Goal: Information Seeking & Learning: Learn about a topic

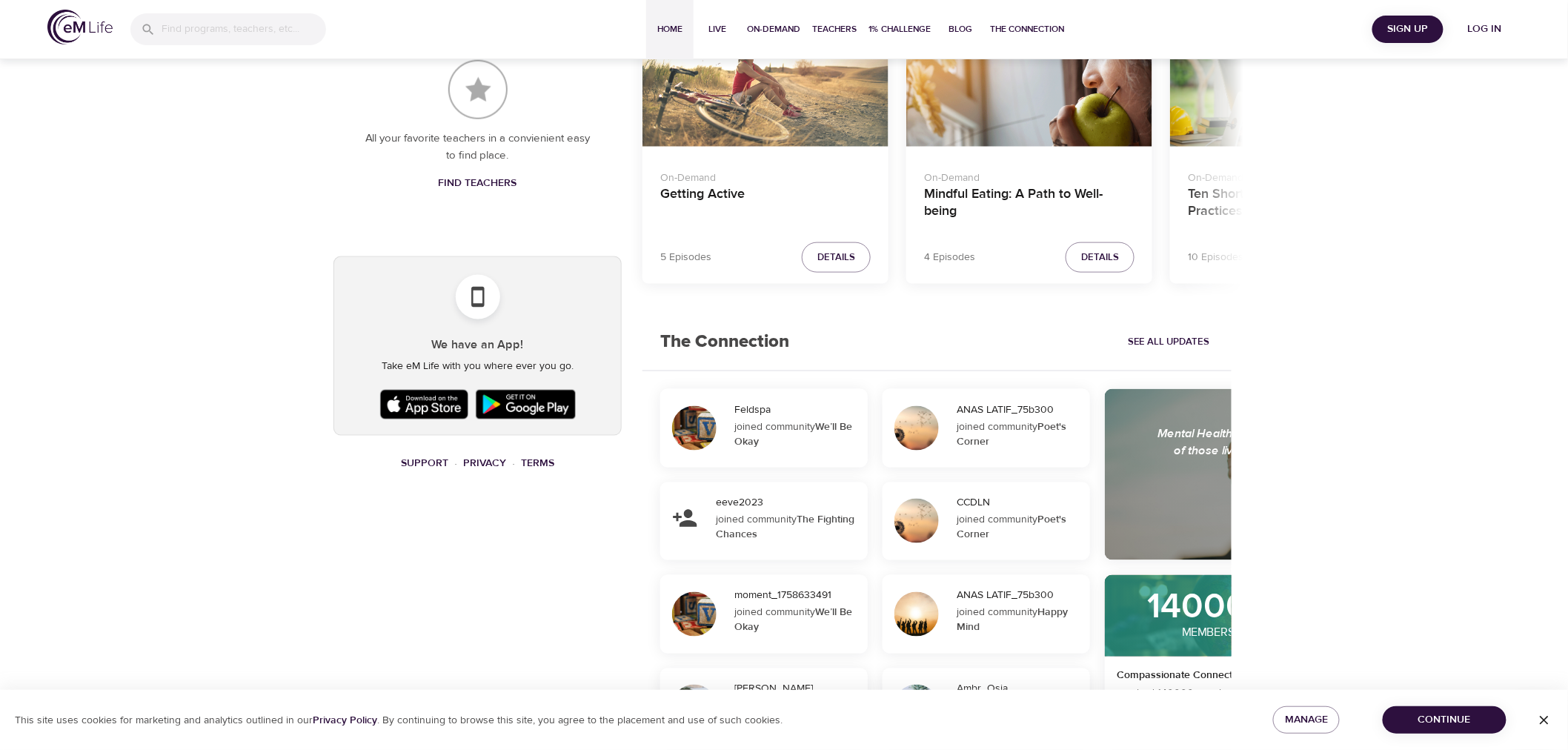
scroll to position [457, 0]
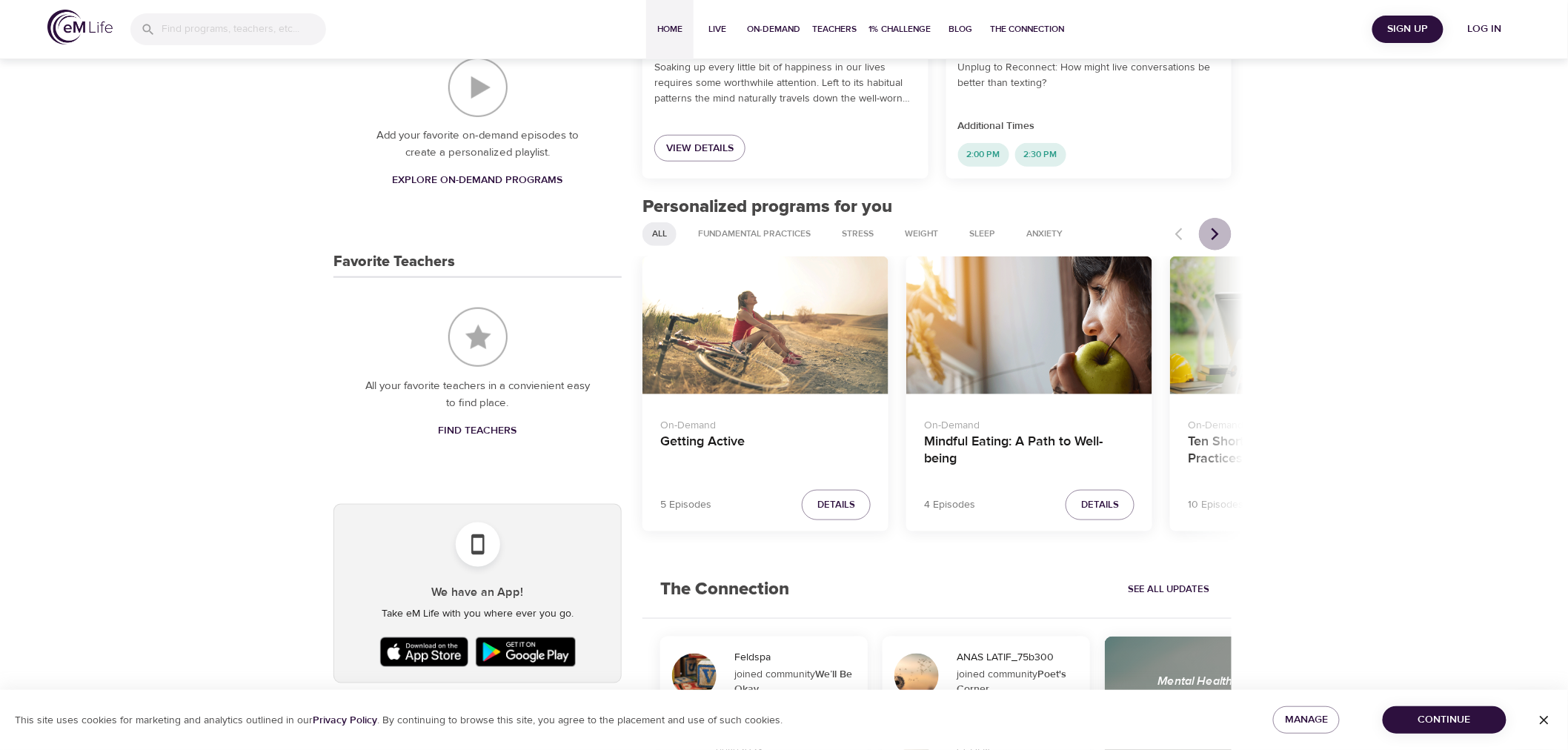
click at [1220, 227] on icon "Next items" at bounding box center [1215, 233] width 15 height 15
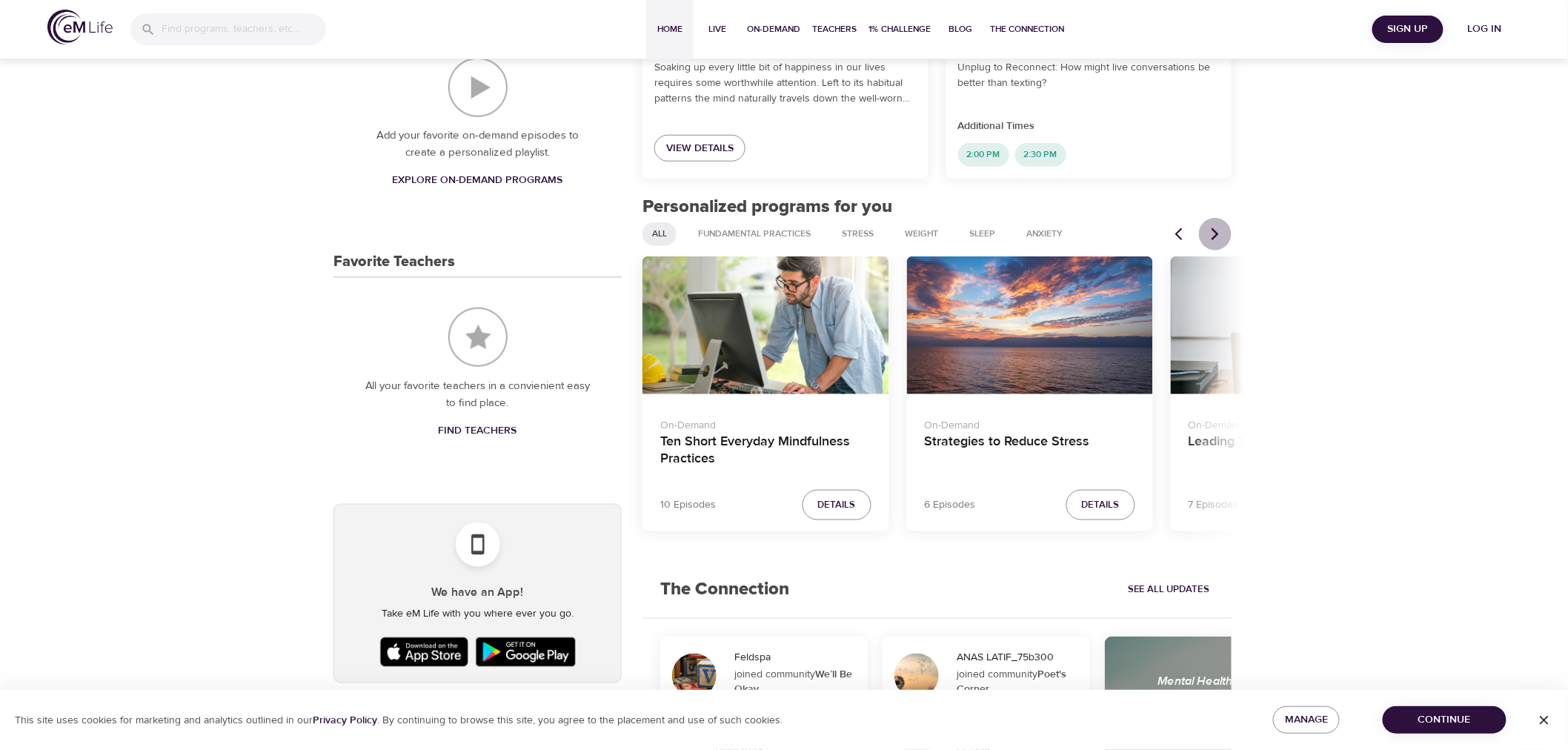
click at [1220, 227] on icon "Next items" at bounding box center [1215, 233] width 15 height 15
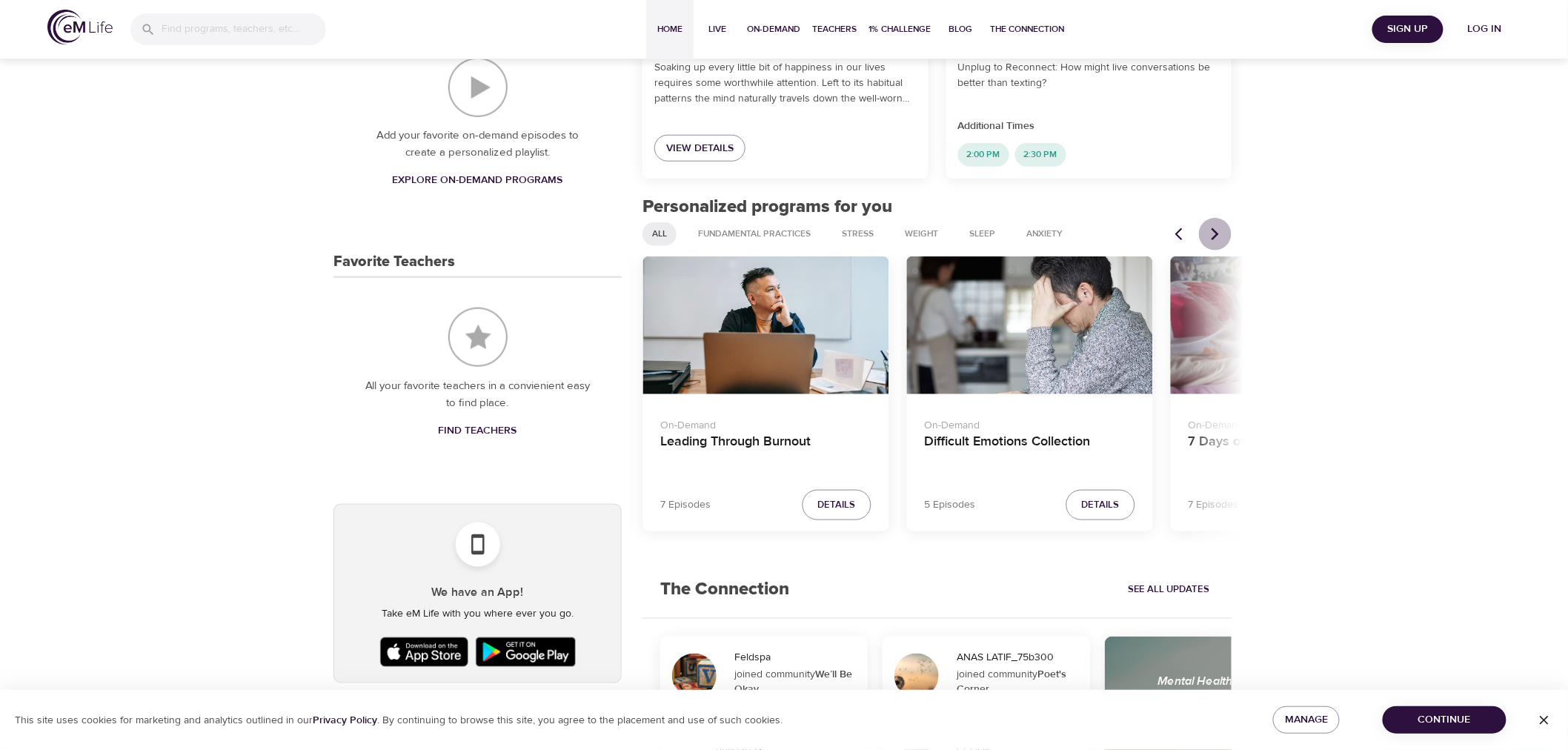
click at [1220, 227] on icon "Next items" at bounding box center [1215, 233] width 15 height 15
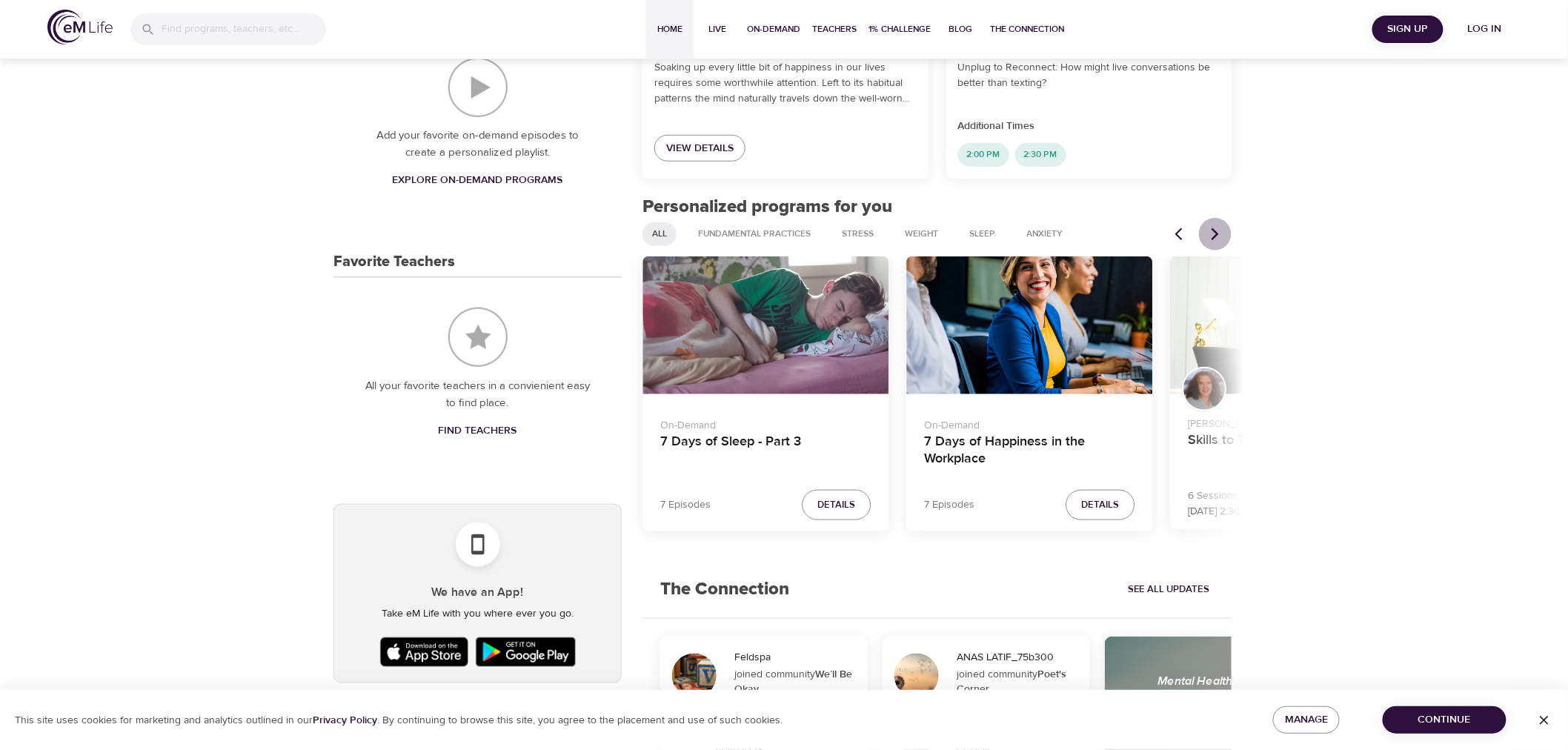
click at [1220, 227] on icon "Next items" at bounding box center [1215, 233] width 15 height 15
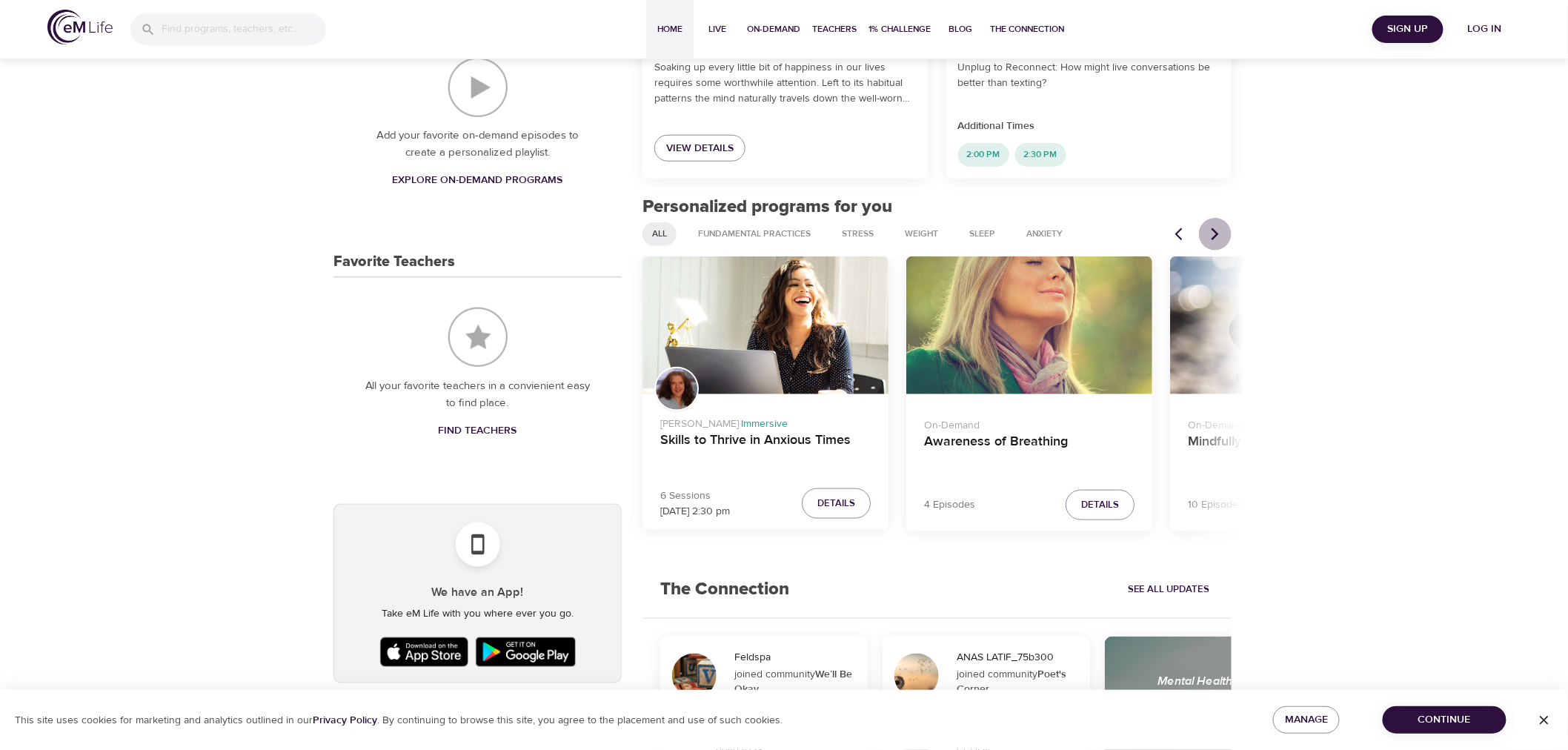
click at [1220, 227] on icon "Next items" at bounding box center [1215, 233] width 15 height 15
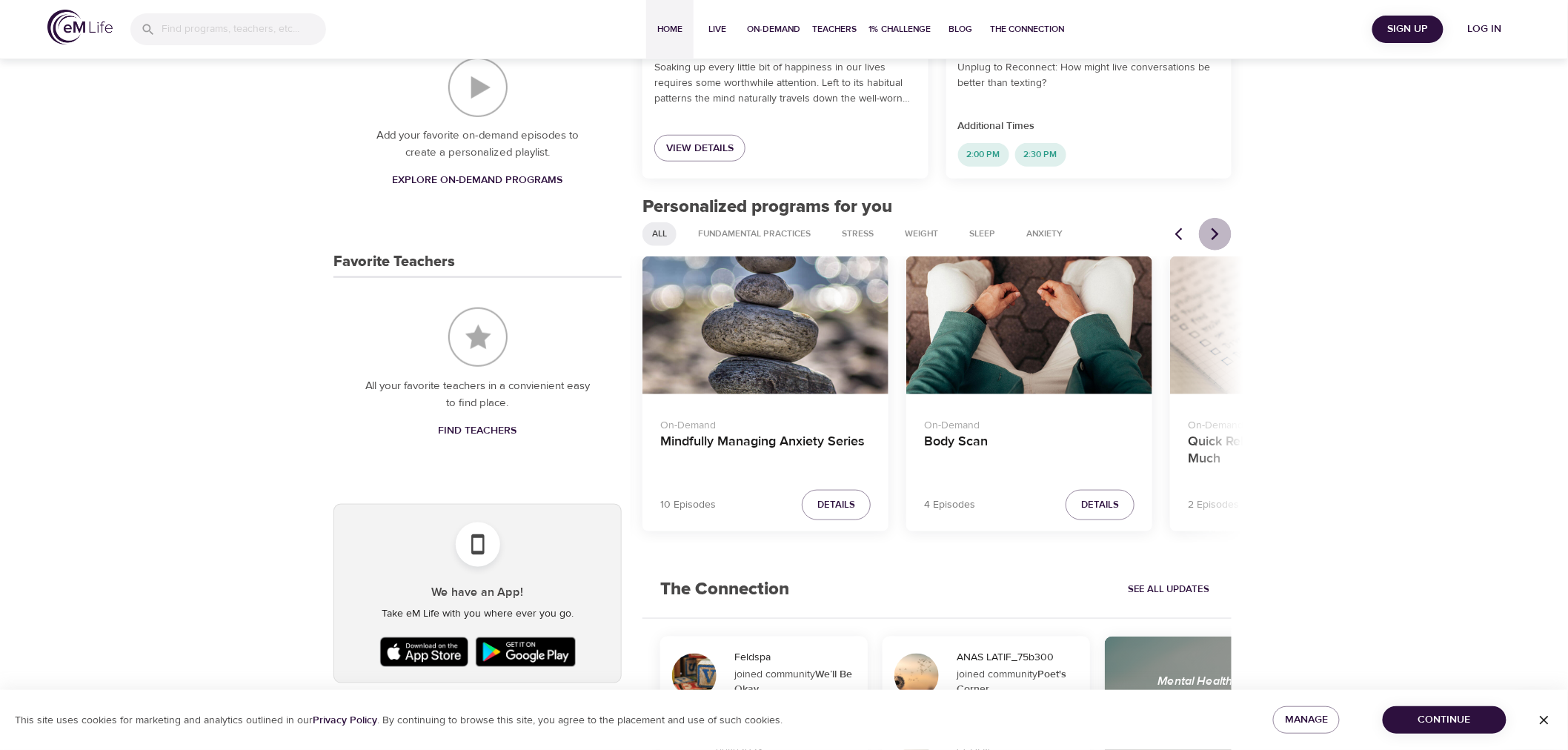
click at [1220, 227] on icon "Next items" at bounding box center [1215, 233] width 15 height 15
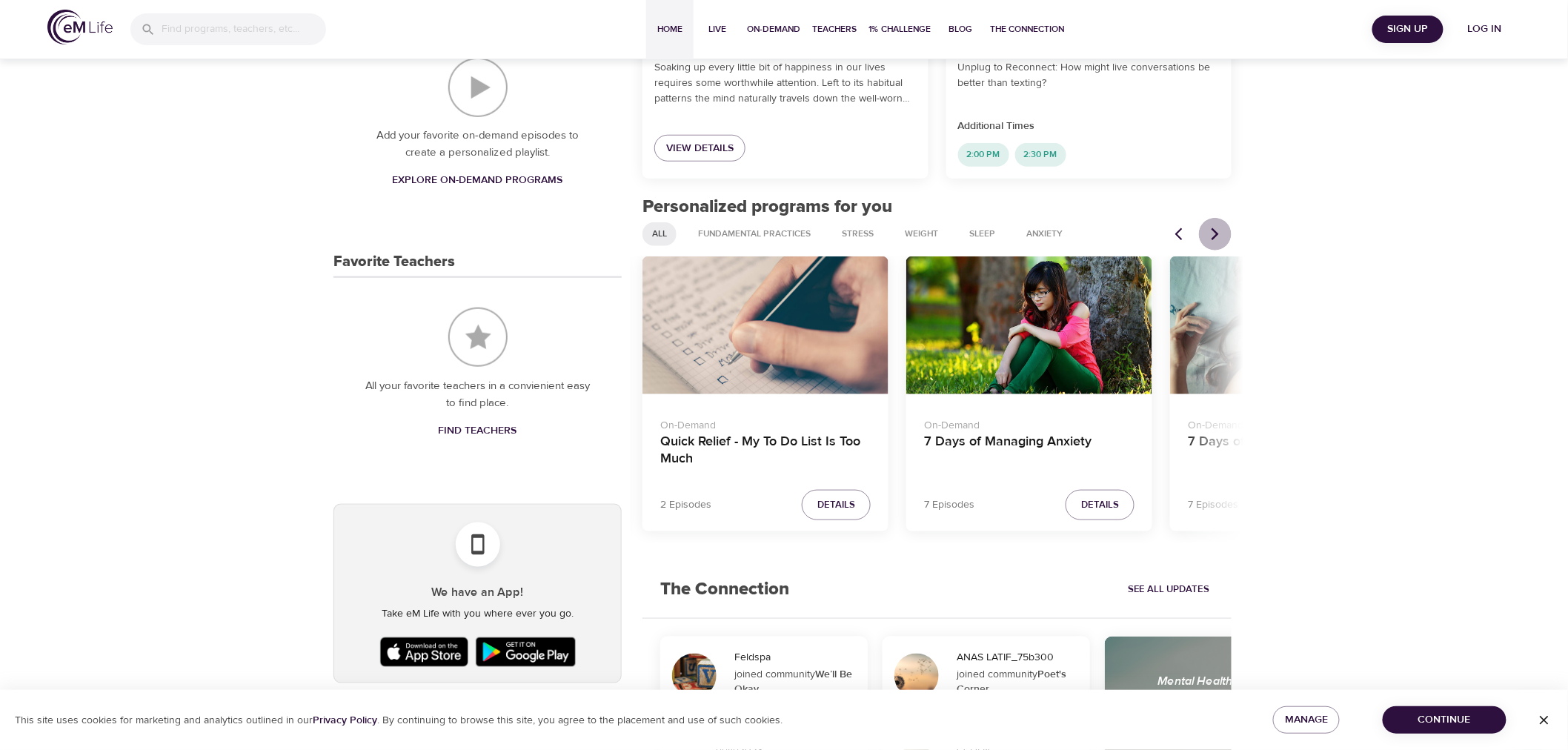
click at [1220, 227] on icon "Next items" at bounding box center [1215, 233] width 15 height 15
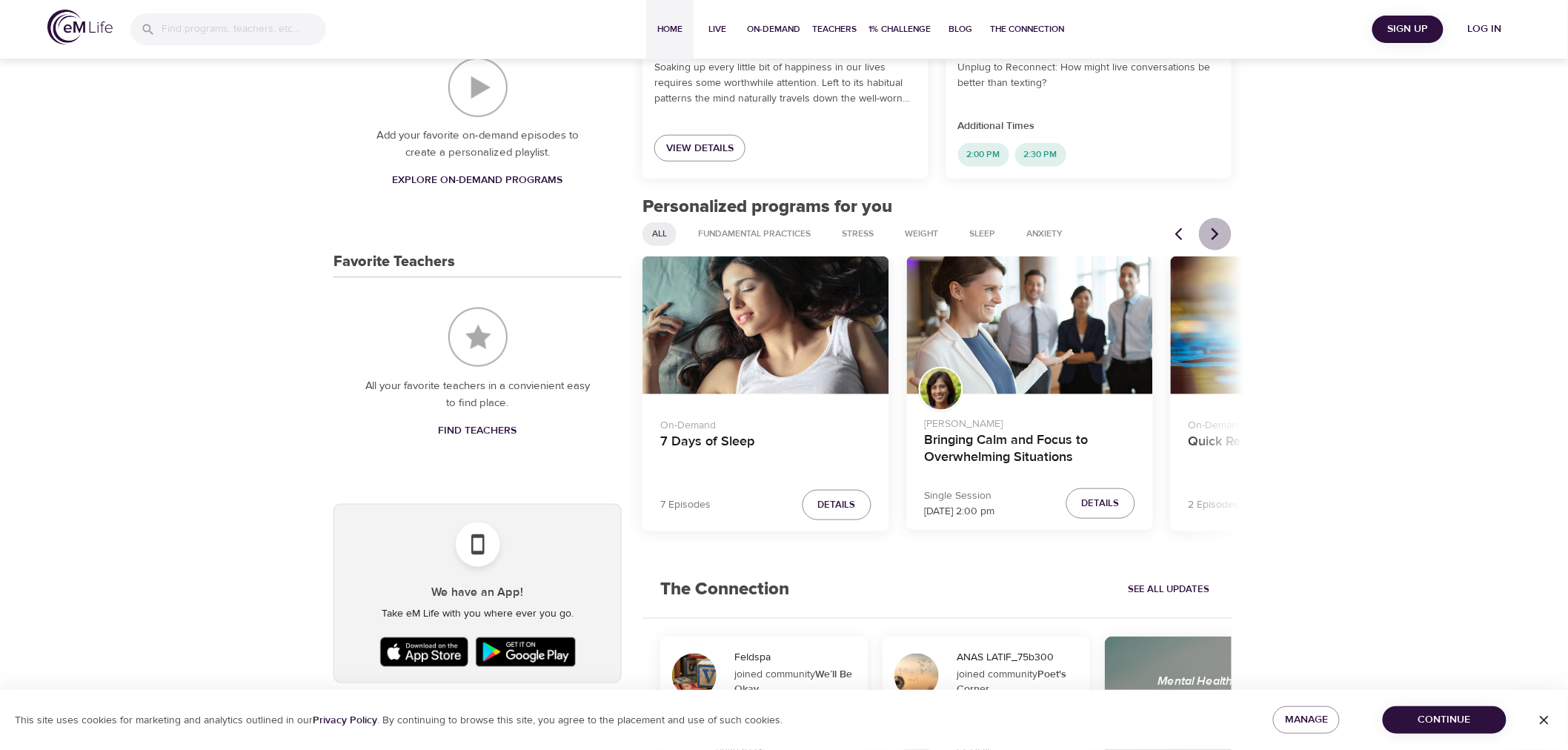
click at [1220, 227] on icon "Next items" at bounding box center [1215, 233] width 15 height 15
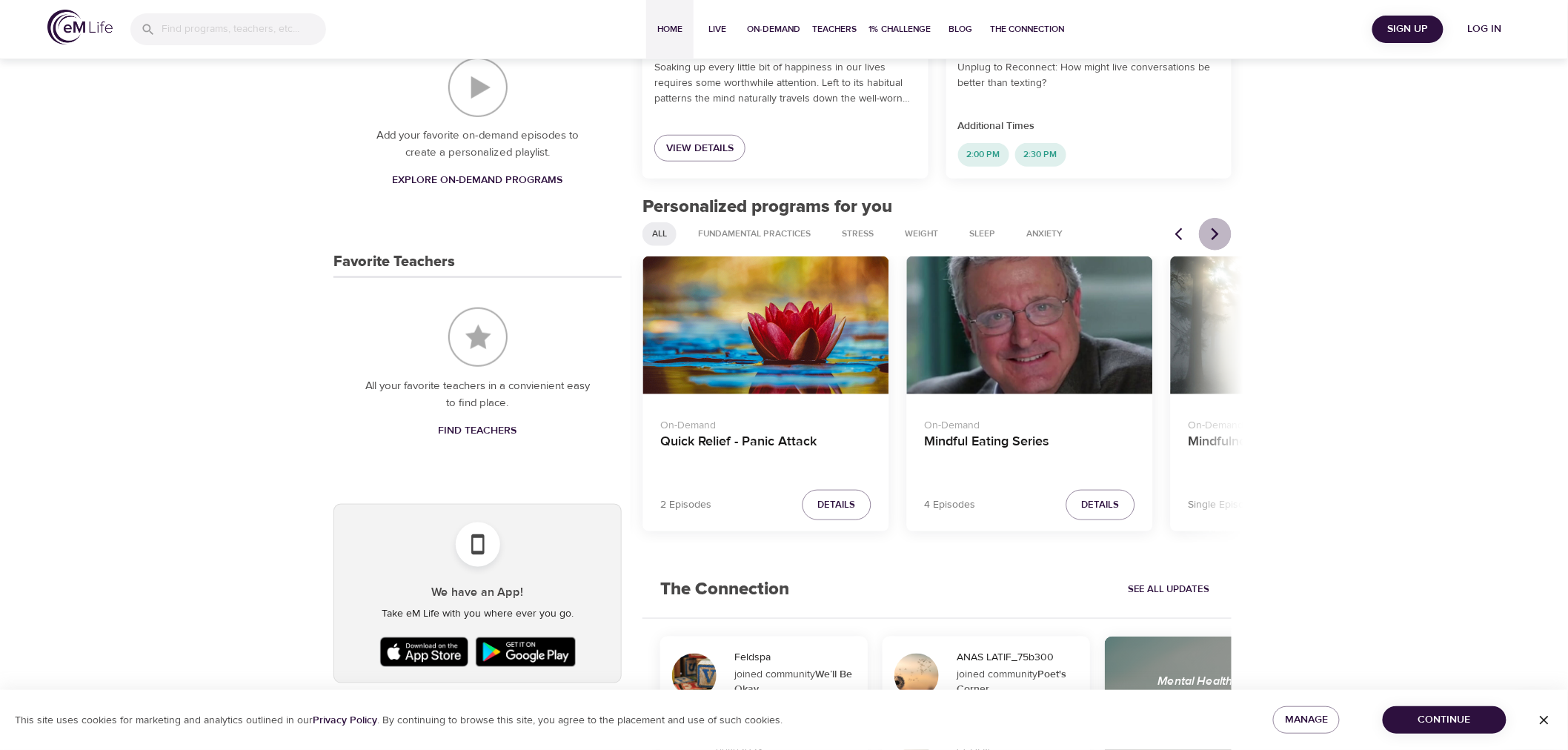
click at [1220, 227] on icon "Next items" at bounding box center [1215, 233] width 15 height 15
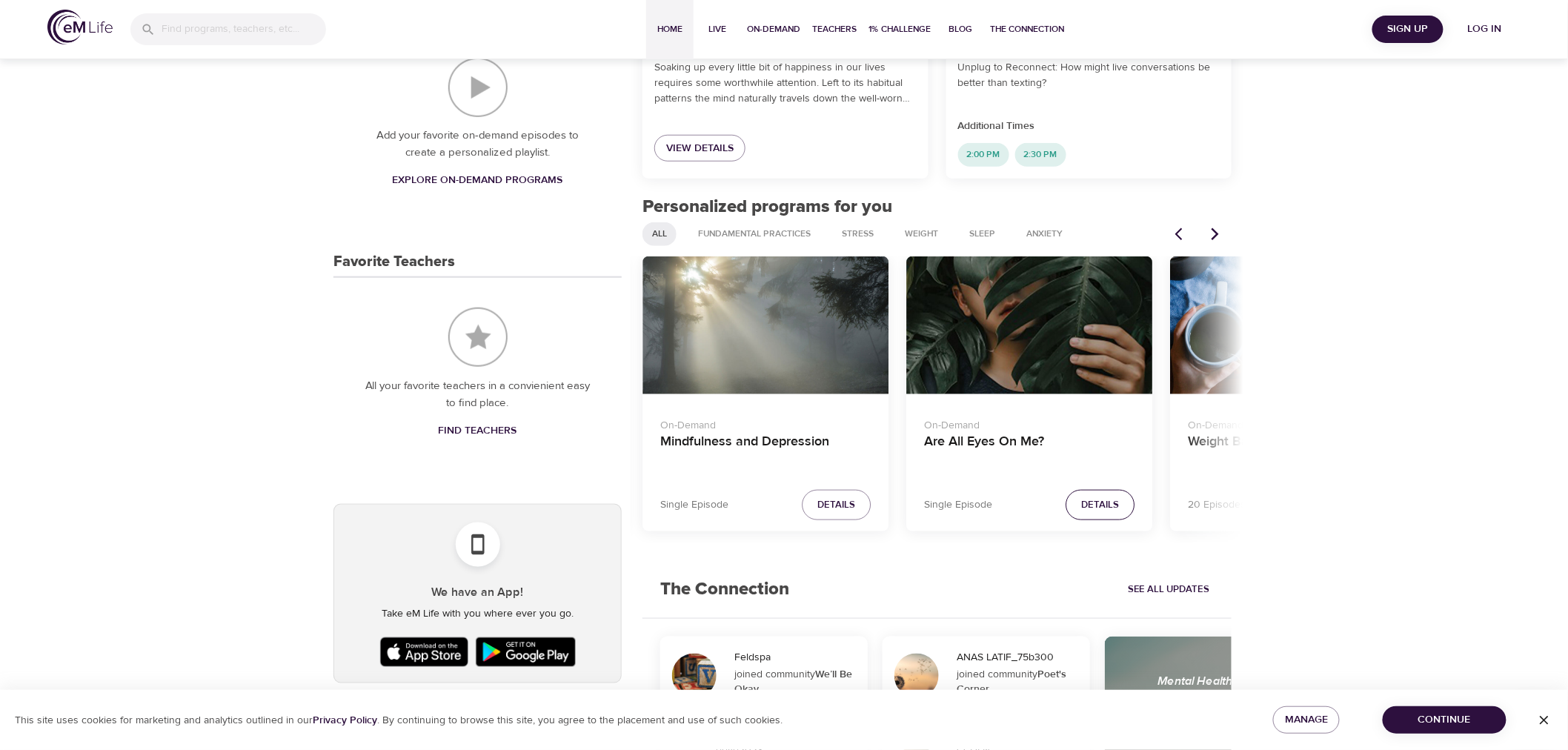
click at [1101, 497] on span "Details" at bounding box center [1100, 505] width 38 height 17
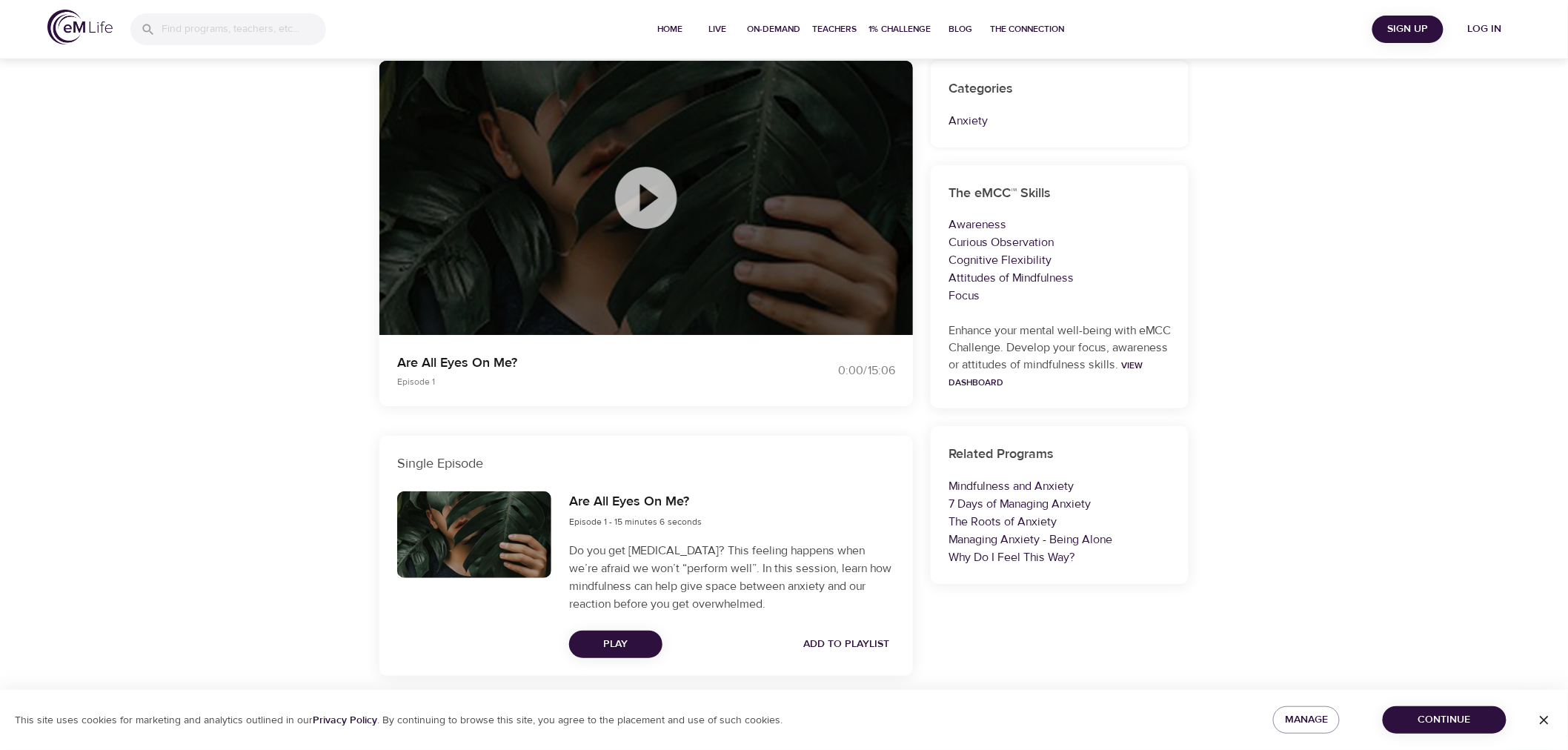
scroll to position [128, 0]
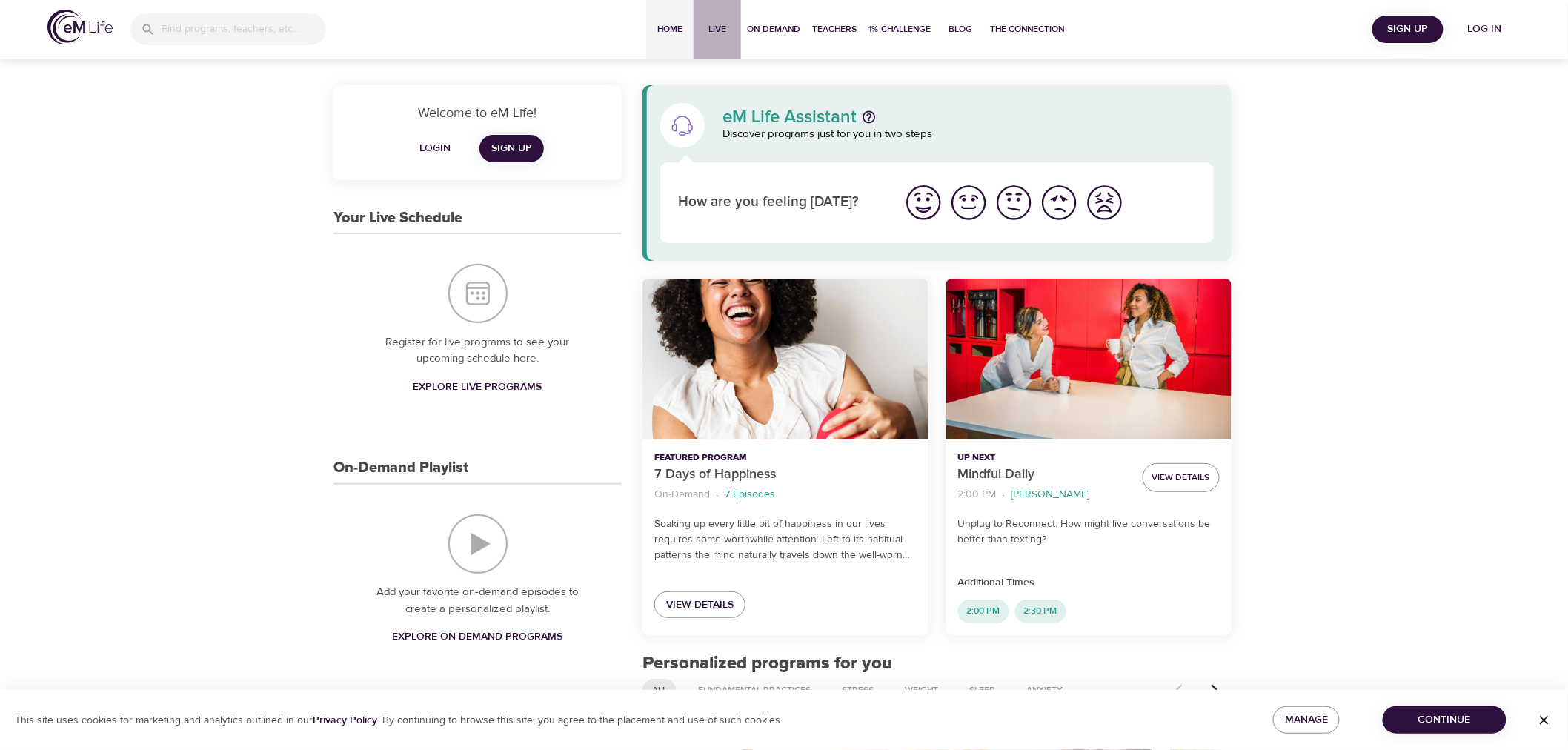
click at [722, 25] on span "Live" at bounding box center [717, 29] width 35 height 15
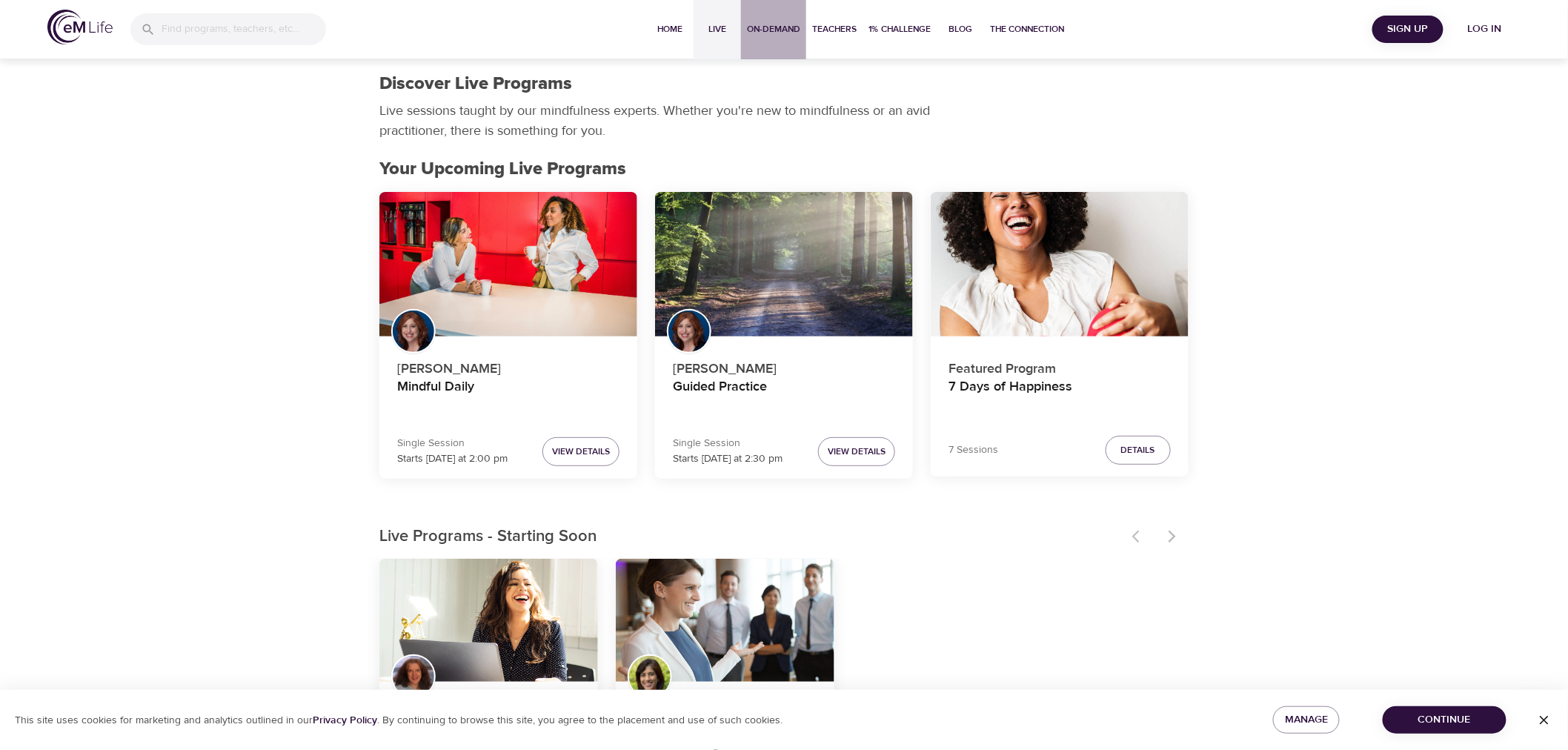
click at [760, 35] on span "On-Demand" at bounding box center [774, 29] width 54 height 15
select select "recent"
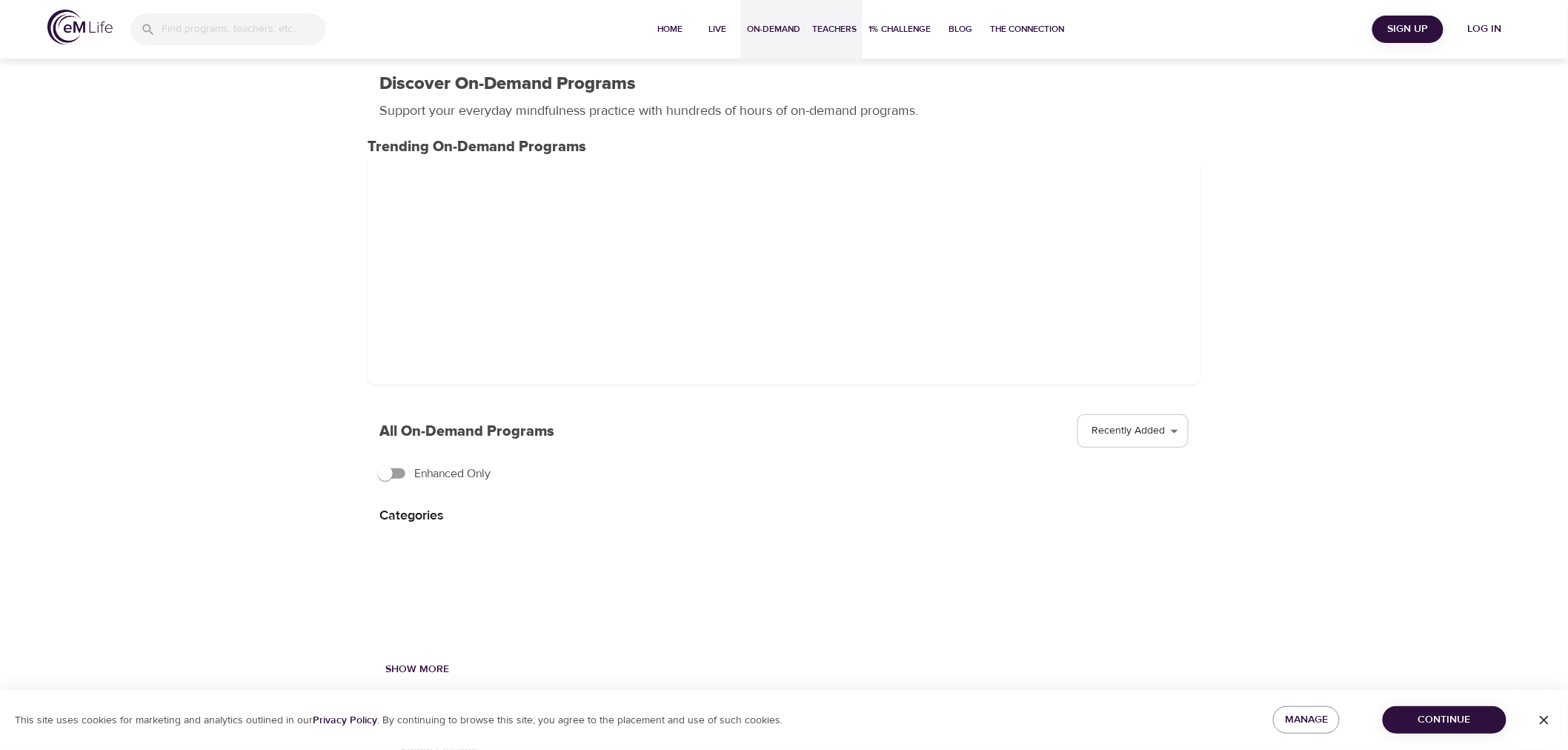
click at [837, 35] on span "Teachers" at bounding box center [834, 29] width 45 height 15
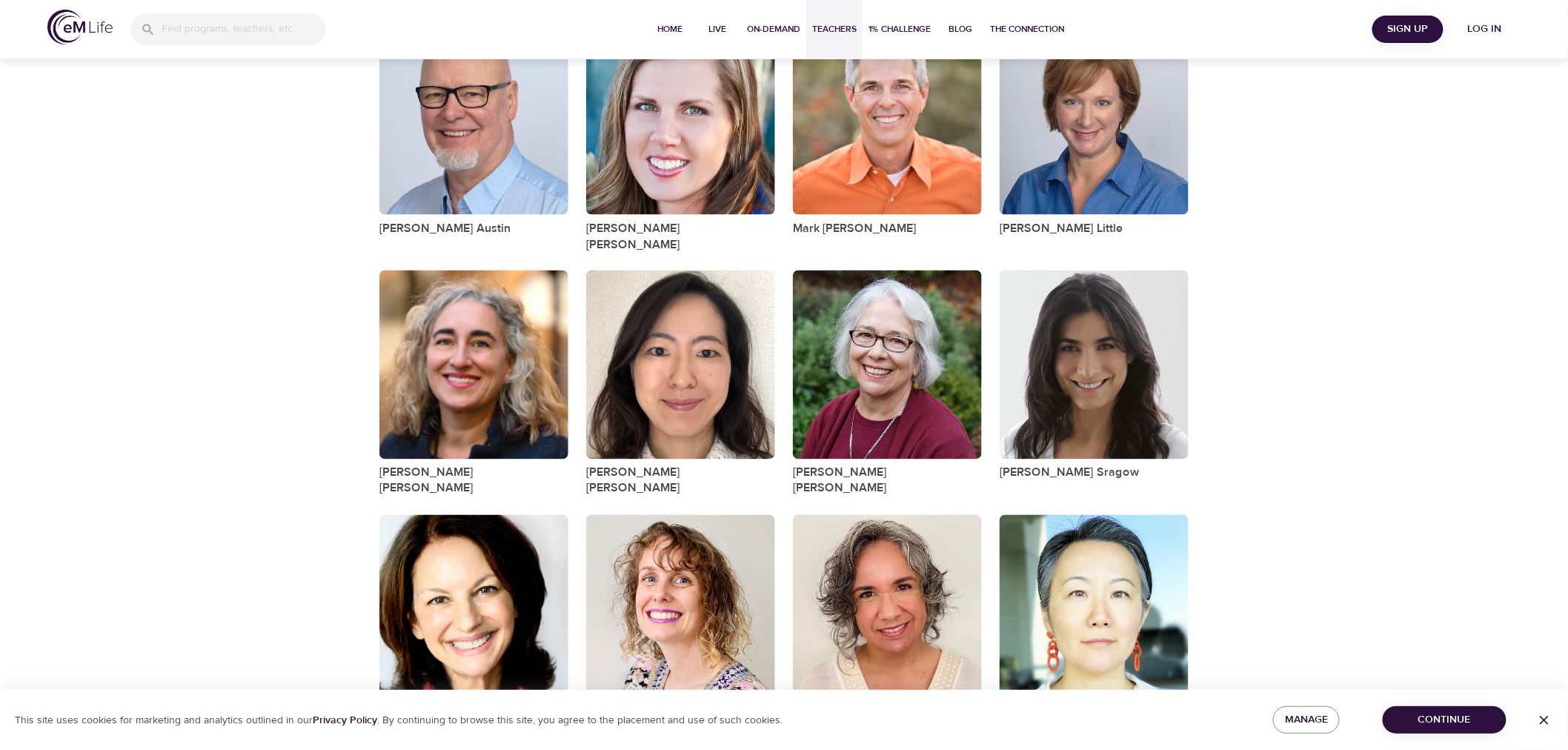
scroll to position [1284, 0]
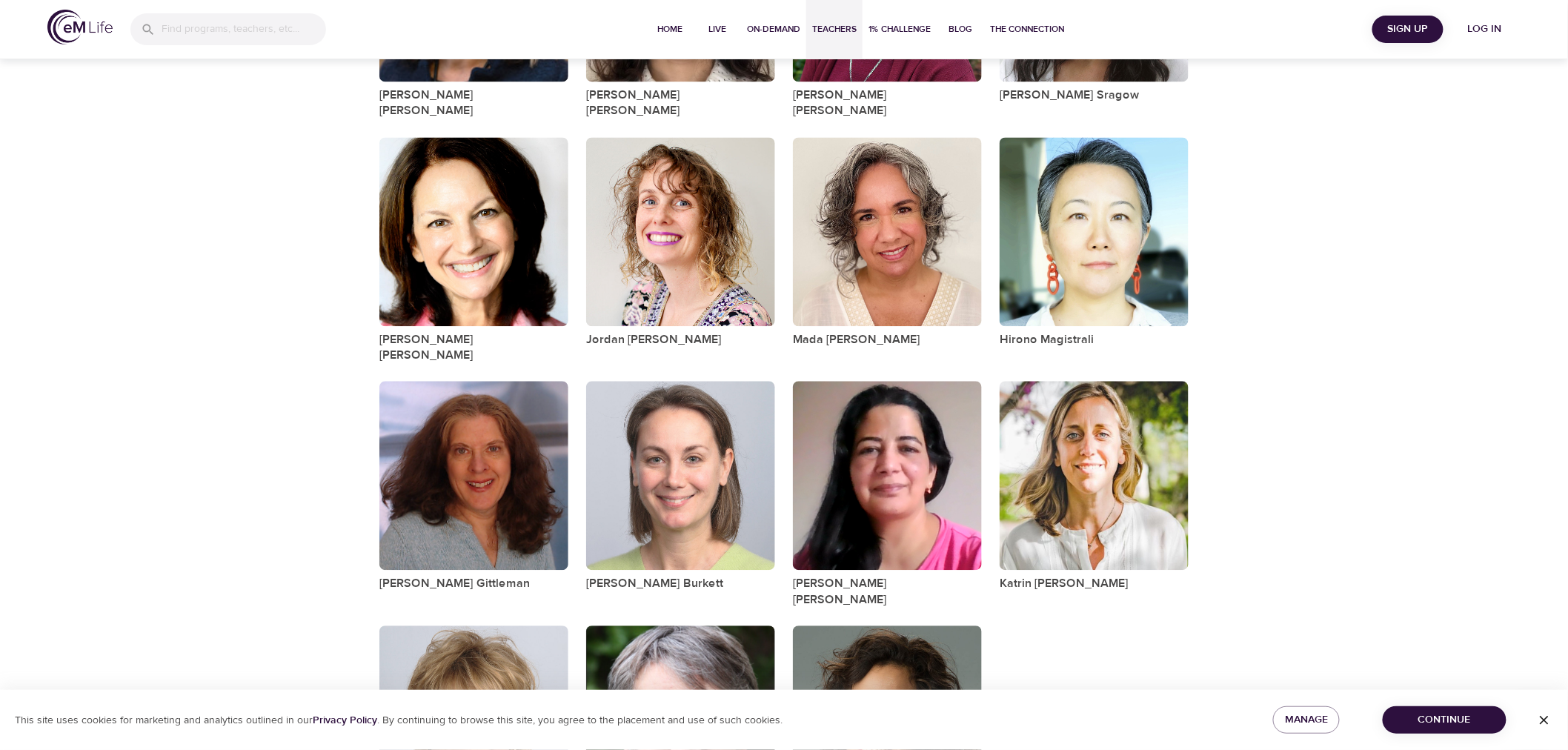
click at [1552, 725] on icon "button" at bounding box center [1543, 720] width 15 height 15
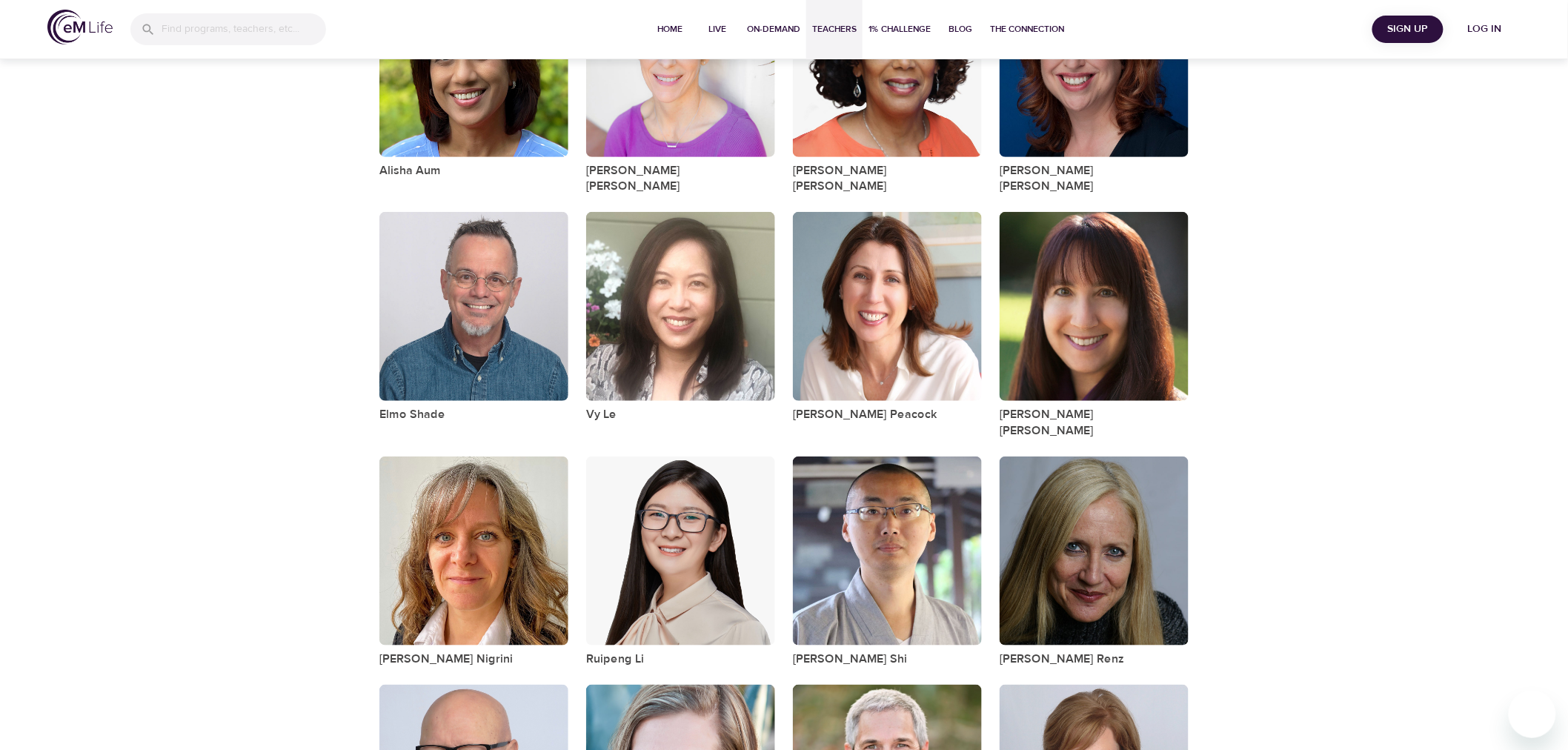
scroll to position [0, 0]
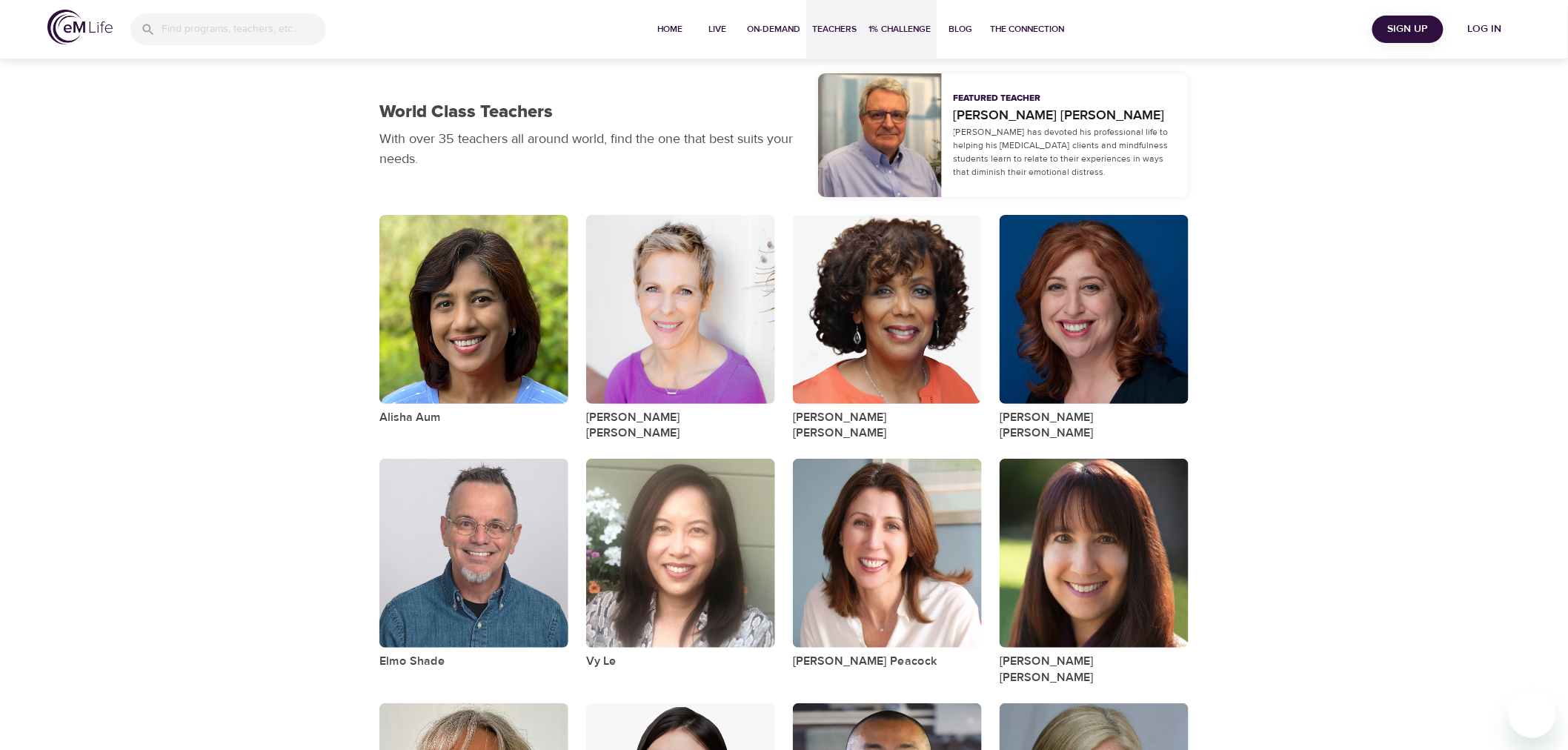
click at [913, 23] on span "1% Challenge" at bounding box center [900, 29] width 62 height 15
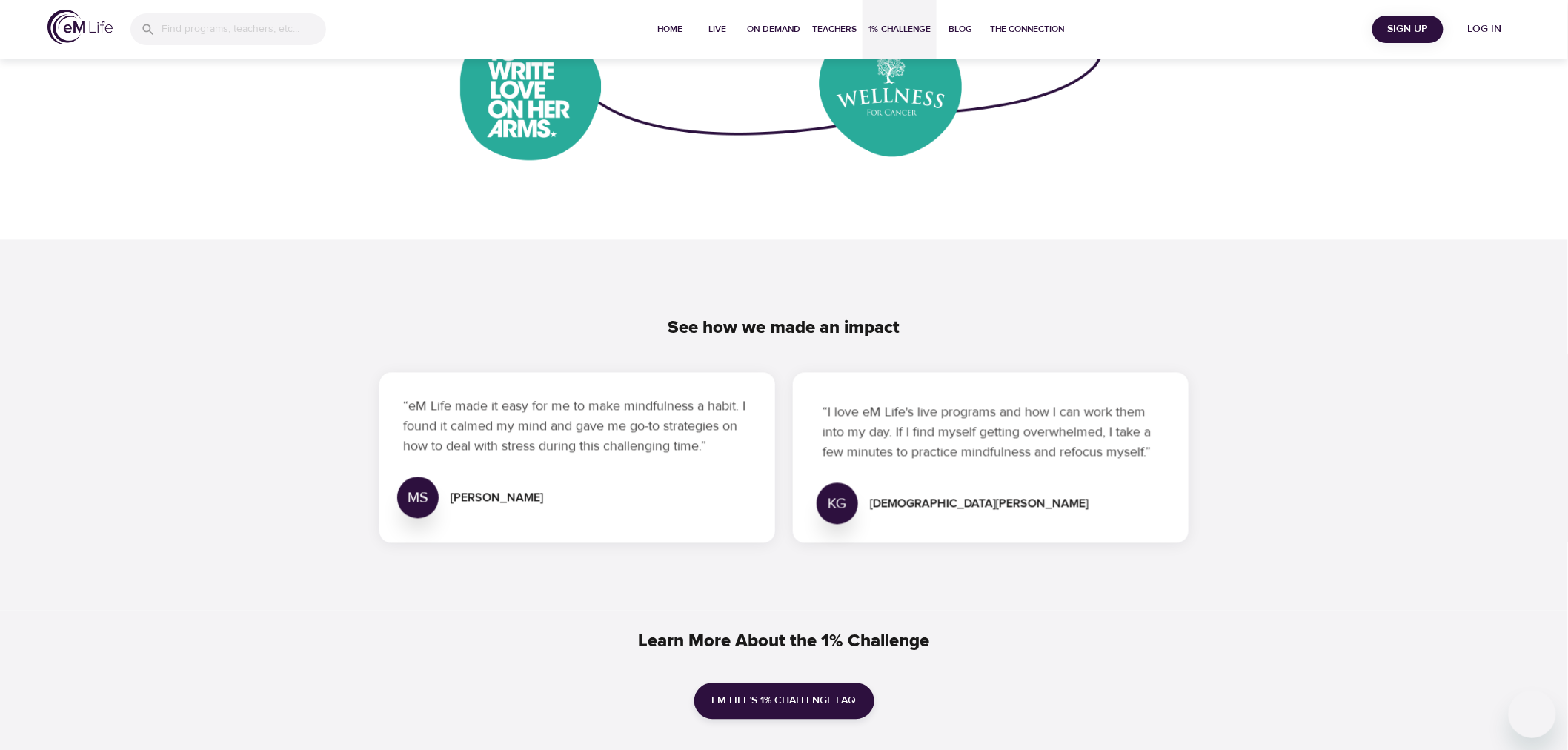
scroll to position [1173, 0]
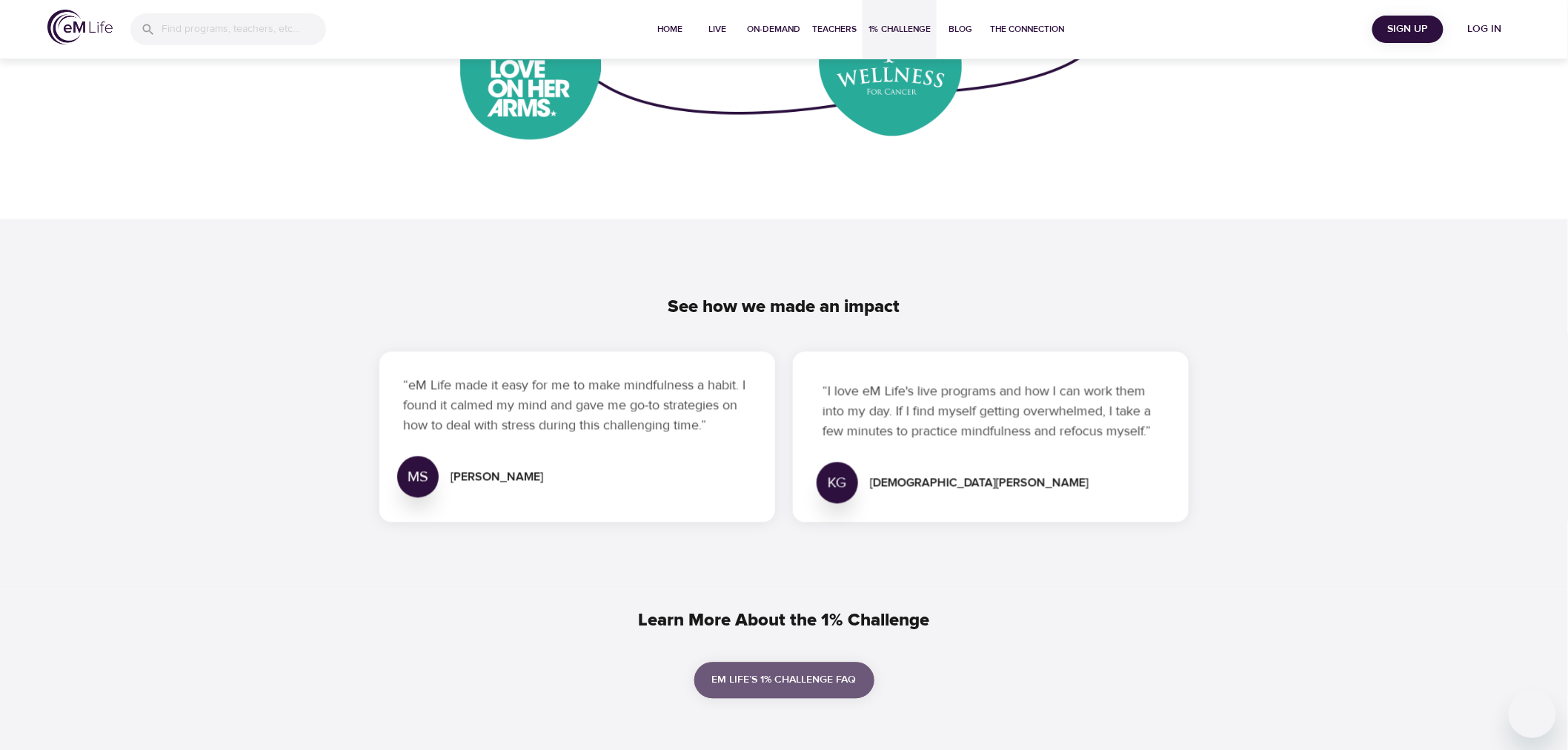
click at [775, 676] on span "eM Life’s 1% Challenge FAQ" at bounding box center [784, 681] width 144 height 18
